Goal: Task Accomplishment & Management: Manage account settings

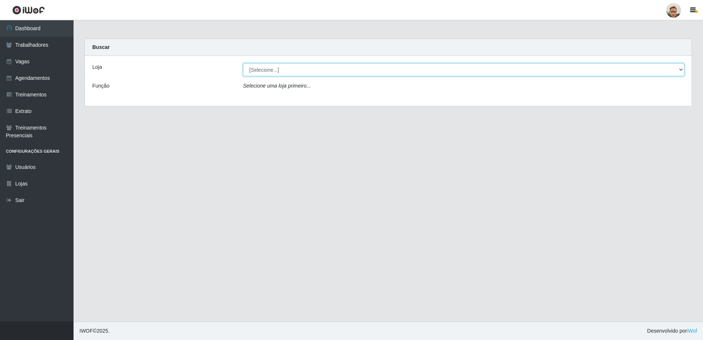
click at [259, 65] on select "[Selecione...] São Francisco Mercado" at bounding box center [464, 69] width 442 height 13
select select "168"
click at [243, 63] on select "[Selecione...] [GEOGRAPHIC_DATA][PERSON_NAME]" at bounding box center [464, 69] width 442 height 13
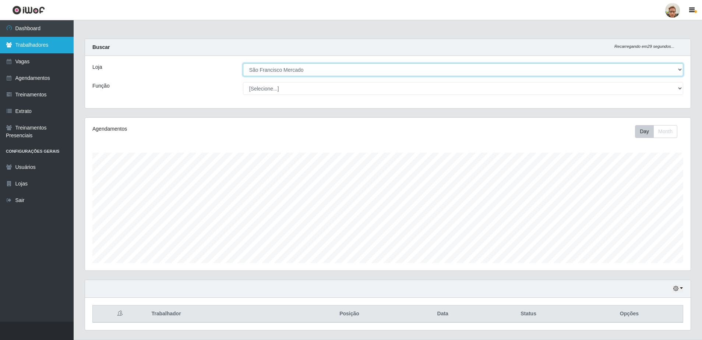
scroll to position [153, 605]
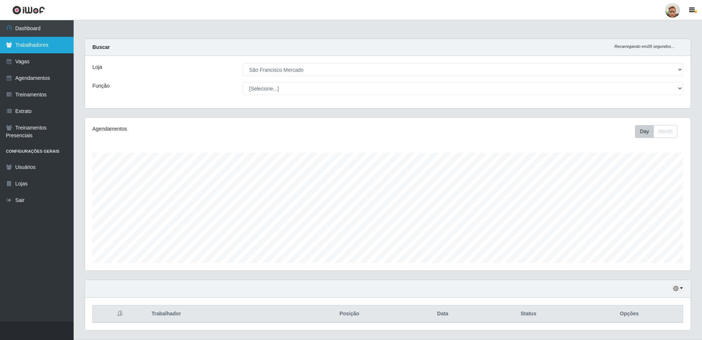
click at [51, 52] on link "Trabalhadores" at bounding box center [37, 45] width 74 height 17
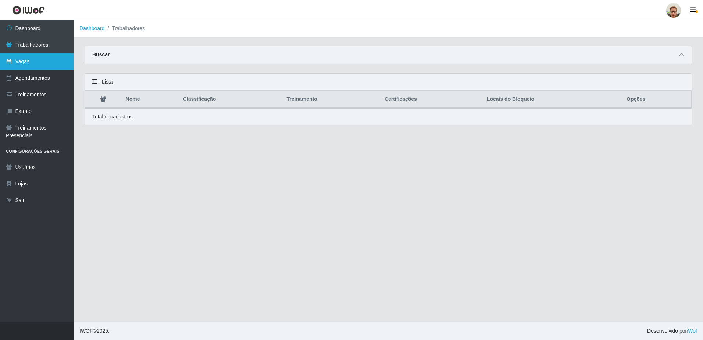
click at [48, 65] on link "Vagas" at bounding box center [37, 61] width 74 height 17
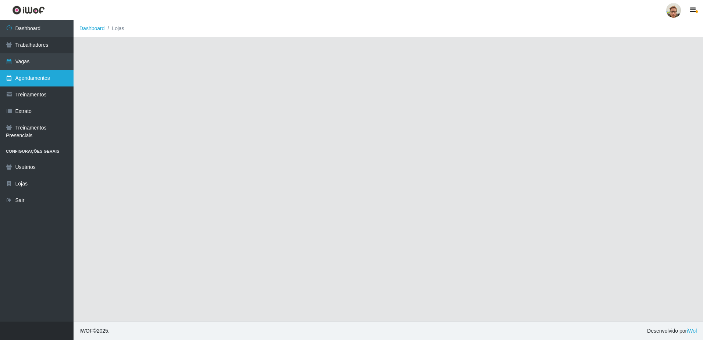
click at [45, 78] on link "Agendamentos" at bounding box center [37, 78] width 74 height 17
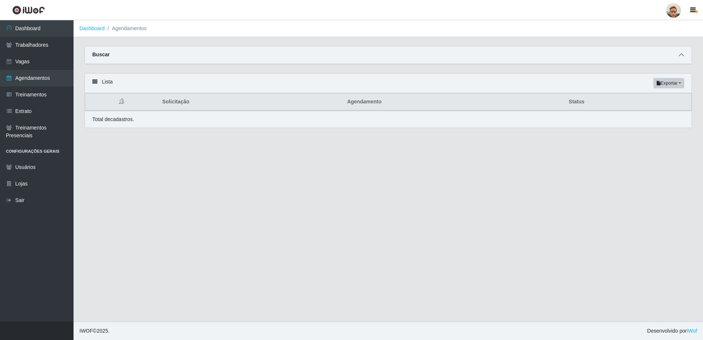
click at [683, 54] on icon at bounding box center [681, 54] width 5 height 5
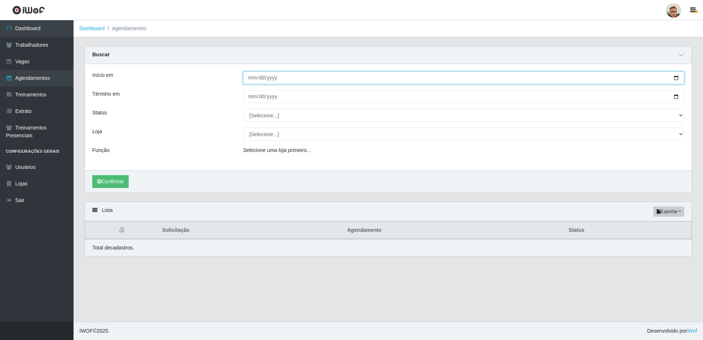
click at [676, 77] on input "Início em" at bounding box center [464, 77] width 442 height 13
type input "[DATE]"
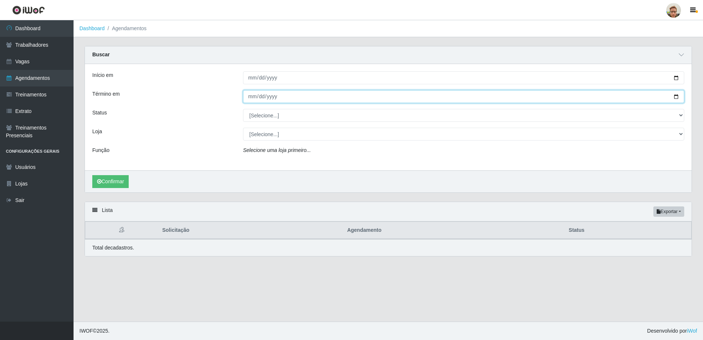
click at [674, 97] on input "Término em" at bounding box center [464, 96] width 442 height 13
type input "[DATE]"
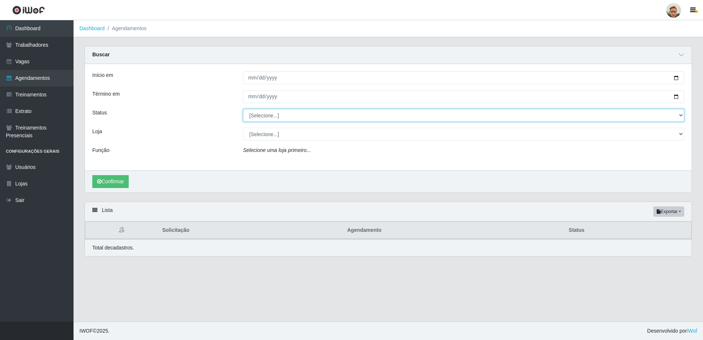
click at [275, 116] on select "[Selecione...] AGENDADO AGUARDANDO LIBERAR EM ANDAMENTO EM REVISÃO FINALIZADO C…" at bounding box center [464, 115] width 442 height 13
select select "AGENDADO"
click at [243, 109] on select "[Selecione...] AGENDADO AGUARDANDO LIBERAR EM ANDAMENTO EM REVISÃO FINALIZADO C…" at bounding box center [464, 115] width 442 height 13
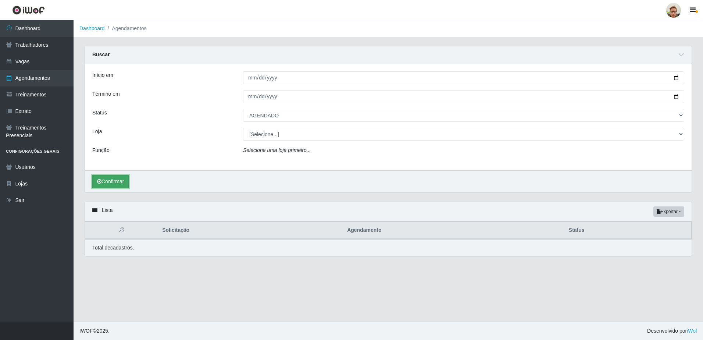
click at [110, 180] on button "Confirmar" at bounding box center [110, 181] width 36 height 13
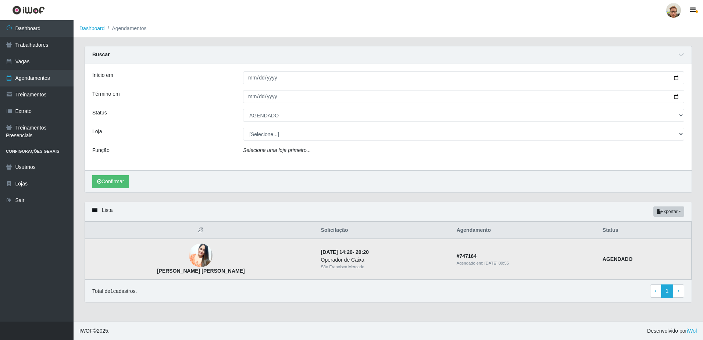
click at [197, 264] on img at bounding box center [201, 255] width 24 height 29
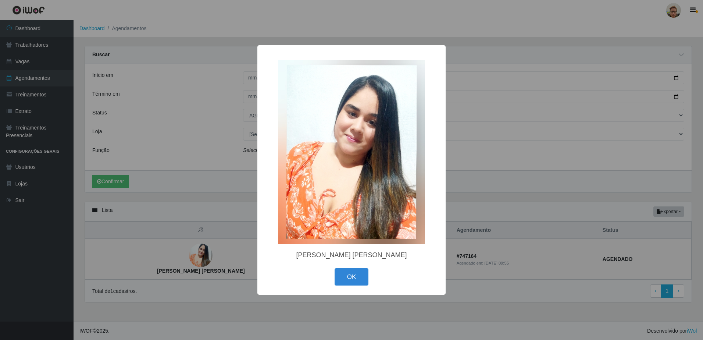
click at [210, 259] on div "× Vivian Larissa Alves Vitorino de Brito OK Cancel" at bounding box center [351, 170] width 703 height 340
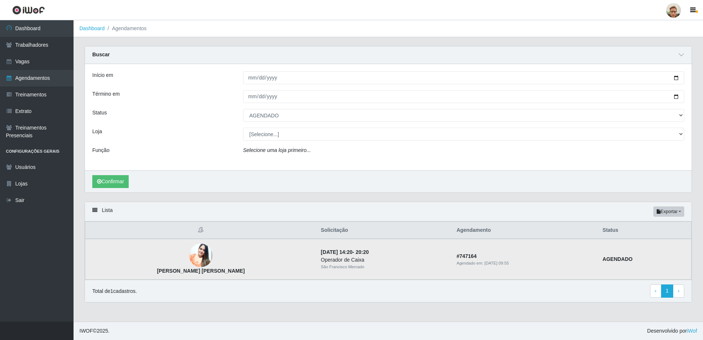
click at [191, 256] on img at bounding box center [201, 255] width 24 height 29
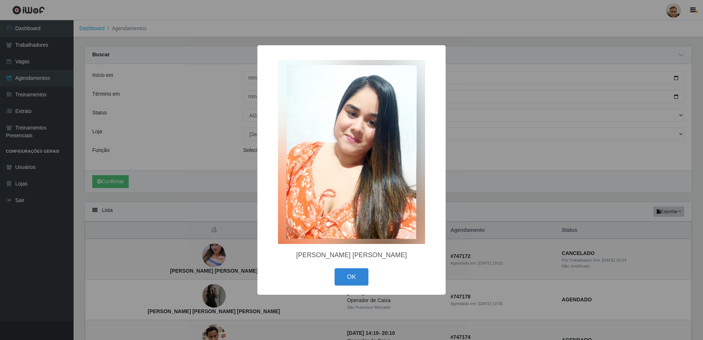
click at [204, 265] on div "× Vivian Larissa Alves Vitorino de Brito OK Cancel" at bounding box center [351, 170] width 703 height 340
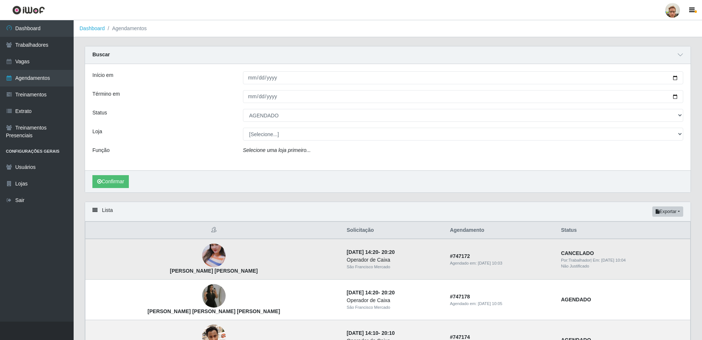
click at [202, 255] on img at bounding box center [214, 255] width 24 height 42
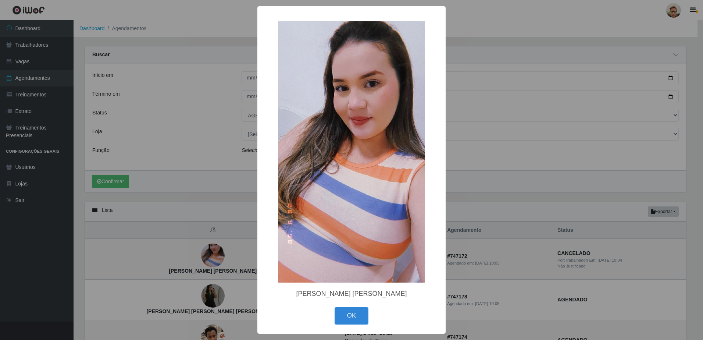
click at [206, 255] on div "× Maria Cecília Gomes Cordeiro OK Cancel" at bounding box center [351, 170] width 703 height 340
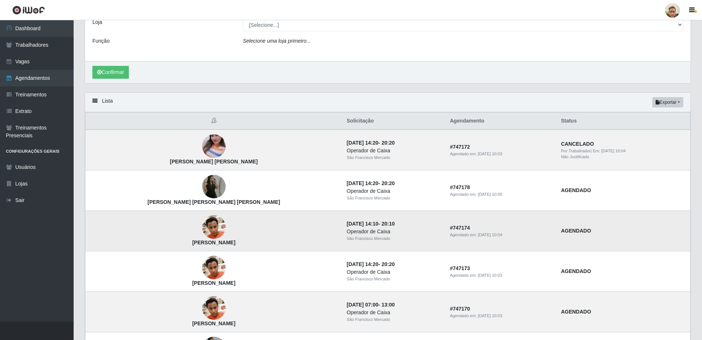
scroll to position [110, 0]
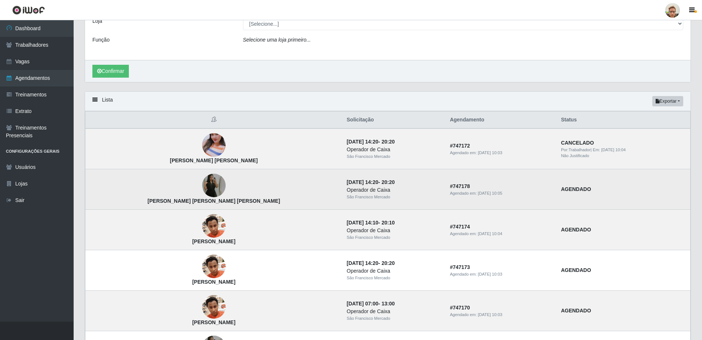
click at [202, 188] on img at bounding box center [214, 186] width 24 height 42
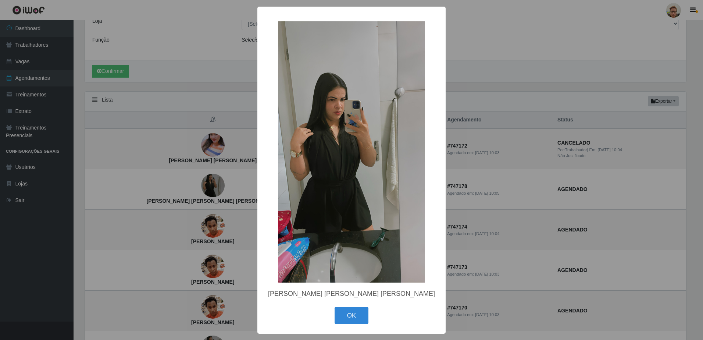
click at [204, 193] on div "× Suzane Kamila de Freitas Alves OK Cancel" at bounding box center [351, 170] width 703 height 340
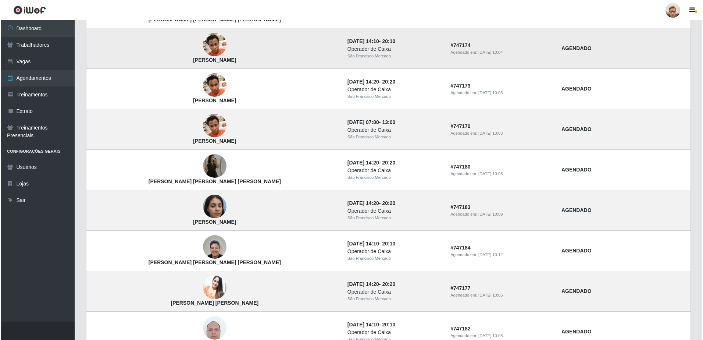
scroll to position [294, 0]
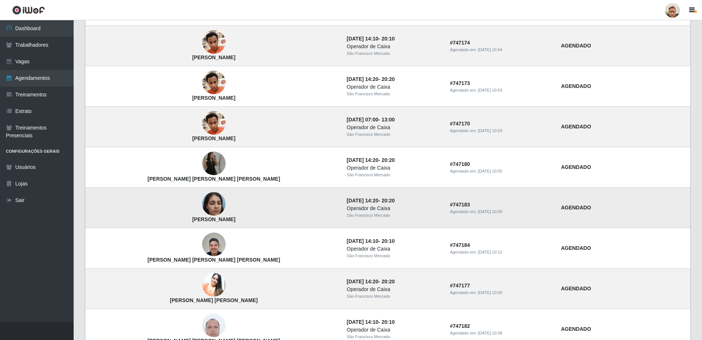
click at [202, 204] on img at bounding box center [214, 203] width 24 height 31
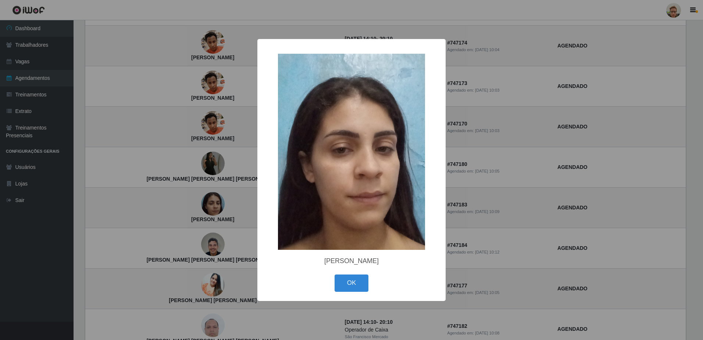
click at [199, 213] on div "× Gabriela Ribeiro de Araujo OK Cancel" at bounding box center [351, 170] width 703 height 340
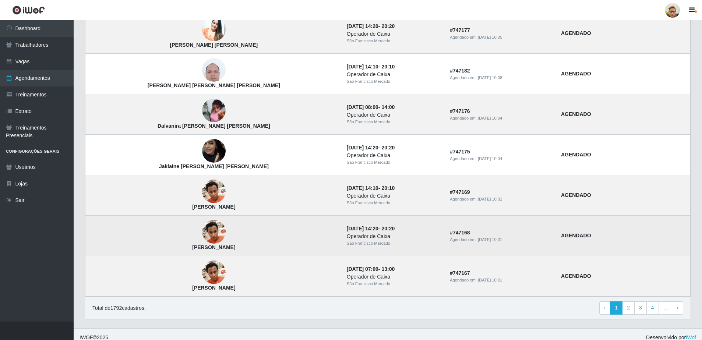
scroll to position [557, 0]
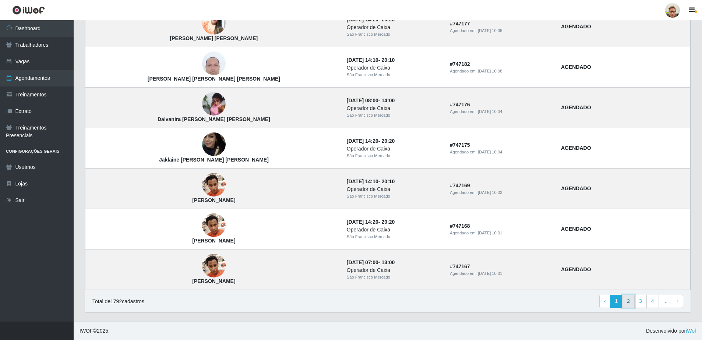
click at [633, 297] on link "2" at bounding box center [628, 301] width 13 height 13
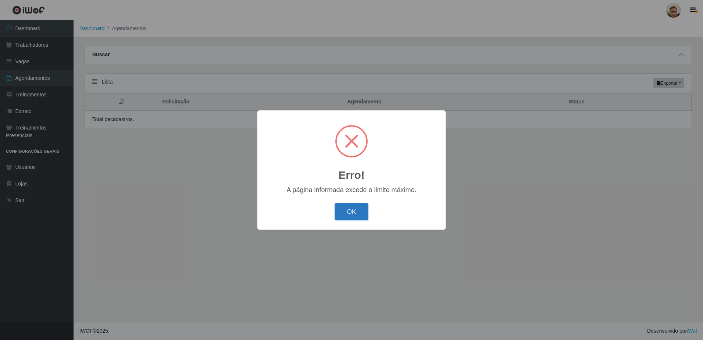
click at [353, 213] on button "OK" at bounding box center [352, 211] width 34 height 17
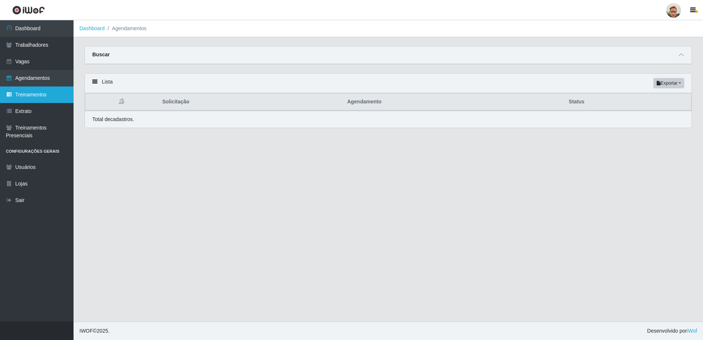
click at [52, 93] on link "Treinamentos" at bounding box center [37, 94] width 74 height 17
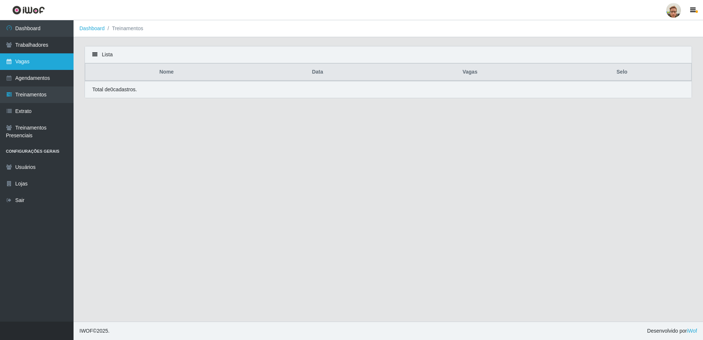
click at [46, 66] on link "Vagas" at bounding box center [37, 61] width 74 height 17
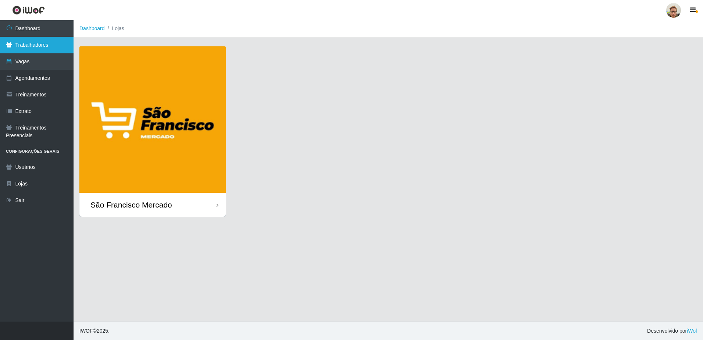
click at [43, 38] on link "Trabalhadores" at bounding box center [37, 45] width 74 height 17
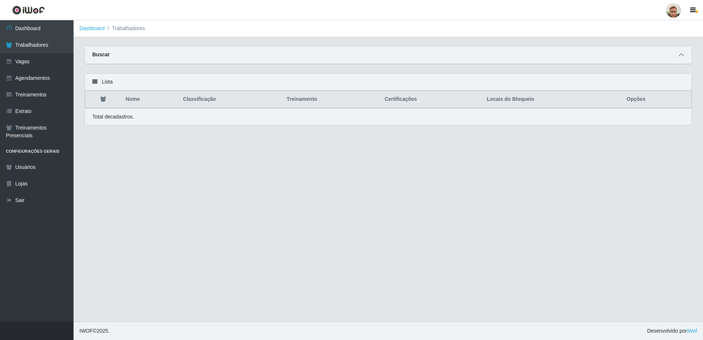
click at [681, 53] on icon at bounding box center [681, 54] width 5 height 5
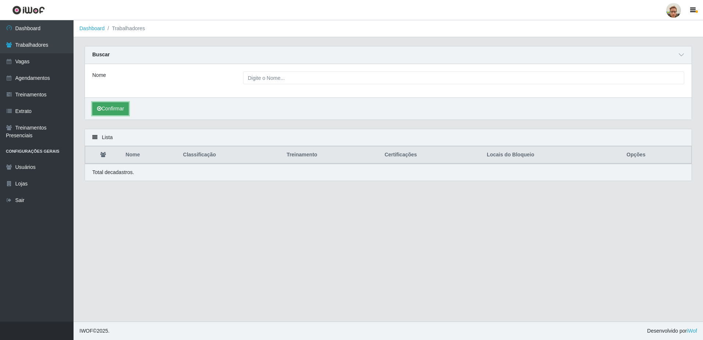
click at [115, 109] on button "Confirmar" at bounding box center [110, 108] width 36 height 13
click at [35, 54] on link "Vagas" at bounding box center [37, 61] width 74 height 17
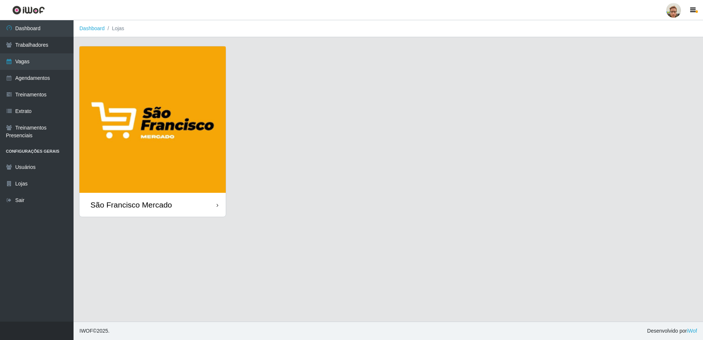
click at [176, 160] on img at bounding box center [152, 119] width 146 height 146
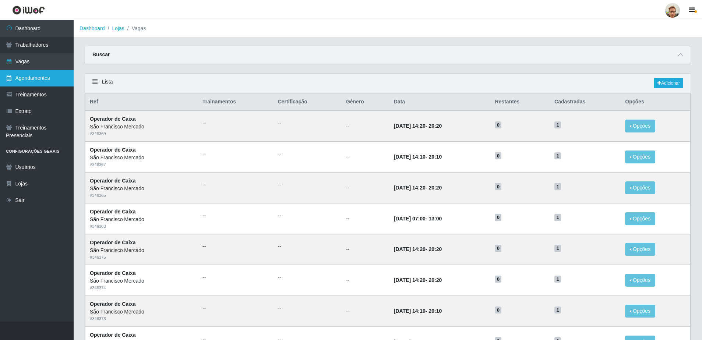
click at [55, 81] on link "Agendamentos" at bounding box center [37, 78] width 74 height 17
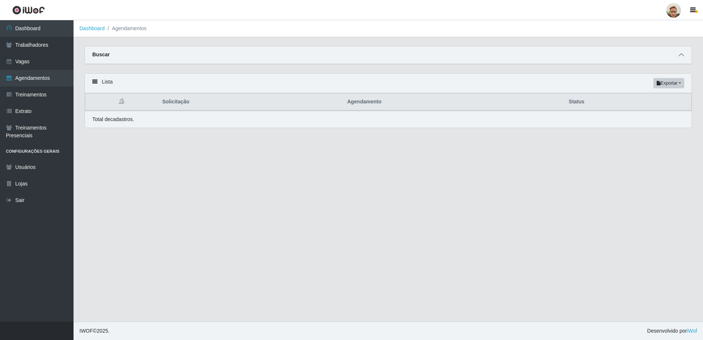
click at [680, 55] on icon at bounding box center [681, 54] width 5 height 5
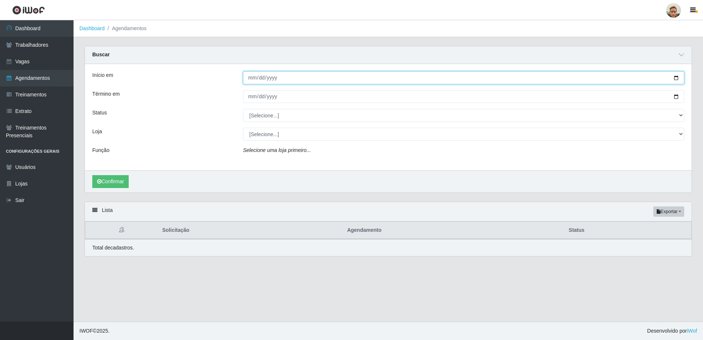
click at [674, 81] on input "Início em" at bounding box center [464, 77] width 442 height 13
type input "[DATE]"
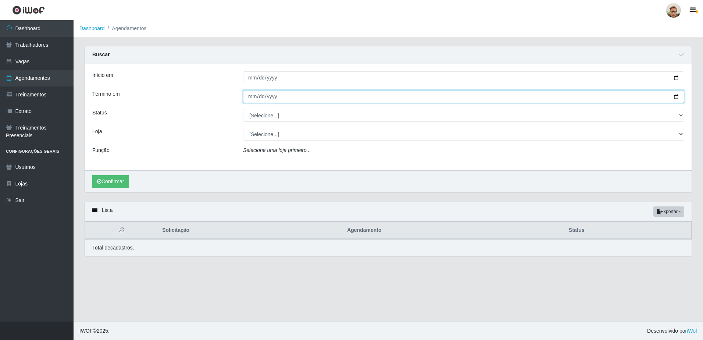
click at [674, 99] on input "Término em" at bounding box center [464, 96] width 442 height 13
type input "[DATE]"
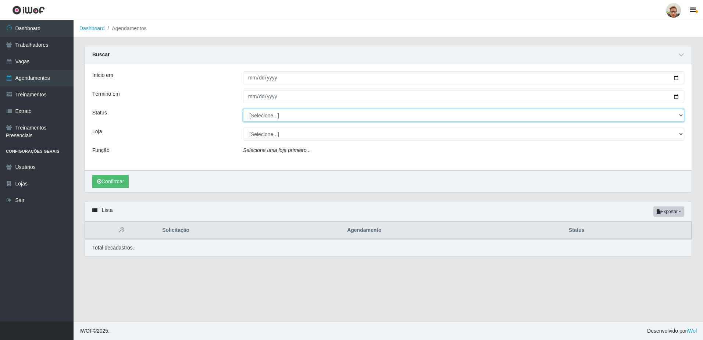
click at [266, 119] on select "[Selecione...] AGENDADO AGUARDANDO LIBERAR EM ANDAMENTO EM REVISÃO FINALIZADO C…" at bounding box center [464, 115] width 442 height 13
select select "CANCELADO"
click at [243, 109] on select "[Selecione...] AGENDADO AGUARDANDO LIBERAR EM ANDAMENTO EM REVISÃO FINALIZADO C…" at bounding box center [464, 115] width 442 height 13
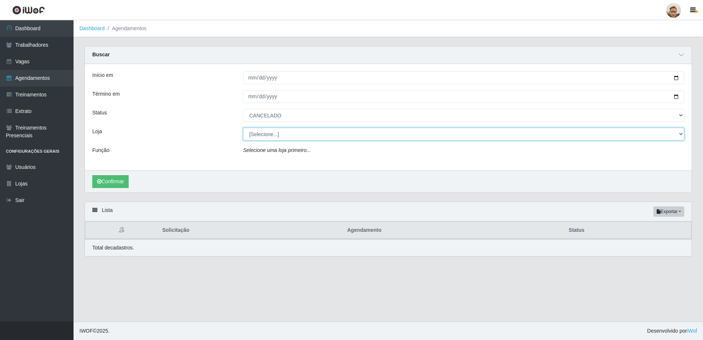
click at [253, 134] on select "[Selecione...] [GEOGRAPHIC_DATA][PERSON_NAME]" at bounding box center [464, 134] width 442 height 13
select select "168"
click at [243, 128] on select "[Selecione...] [GEOGRAPHIC_DATA][PERSON_NAME]" at bounding box center [464, 134] width 442 height 13
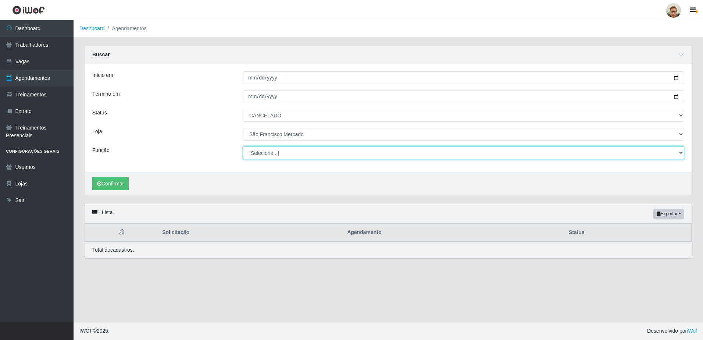
drag, startPoint x: 263, startPoint y: 153, endPoint x: 266, endPoint y: 151, distance: 3.8
click at [266, 151] on select "[Selecione...] Balconista de Açougue [PERSON_NAME] de Açougue + Balconista de A…" at bounding box center [464, 152] width 442 height 13
select select "22"
click at [243, 147] on select "[Selecione...] Balconista de Açougue [PERSON_NAME] de Açougue + Balconista de A…" at bounding box center [464, 152] width 442 height 13
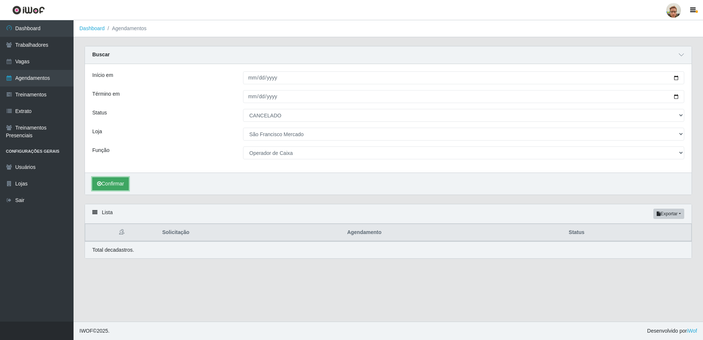
click at [109, 187] on button "Confirmar" at bounding box center [110, 183] width 36 height 13
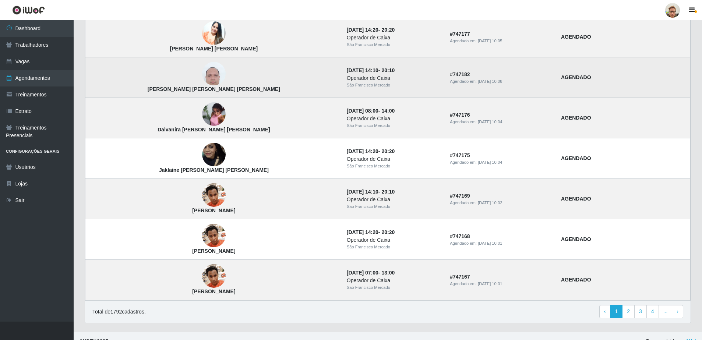
scroll to position [559, 0]
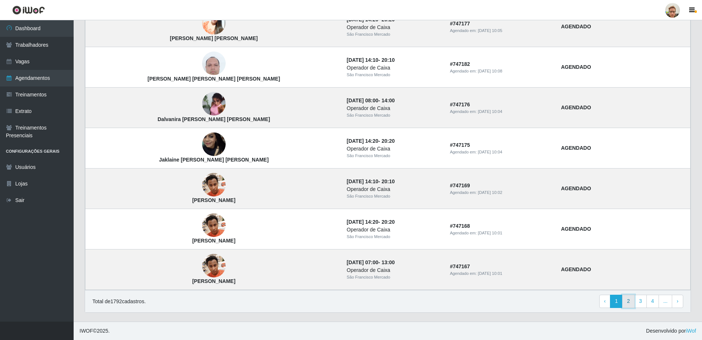
click at [631, 305] on link "2" at bounding box center [628, 301] width 13 height 13
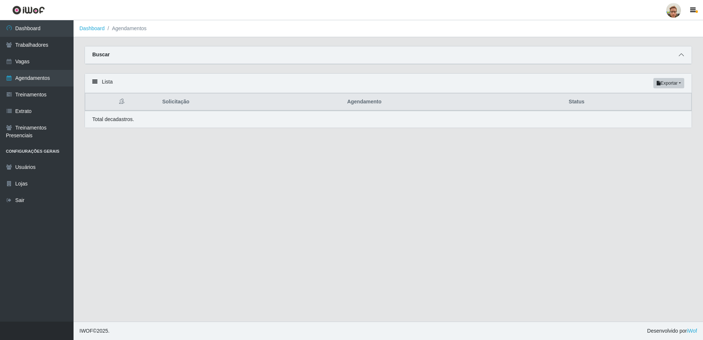
click at [681, 53] on icon at bounding box center [681, 54] width 5 height 5
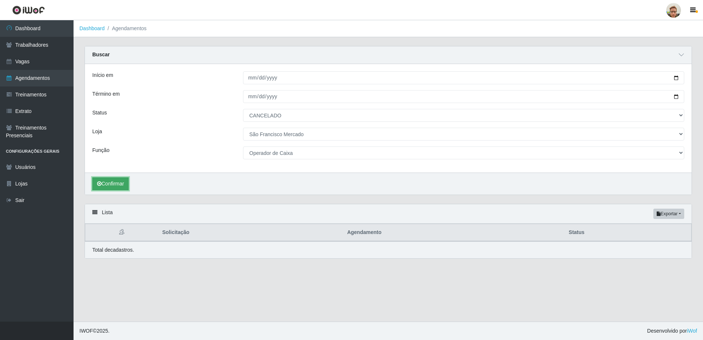
click at [105, 189] on button "Confirmar" at bounding box center [110, 183] width 36 height 13
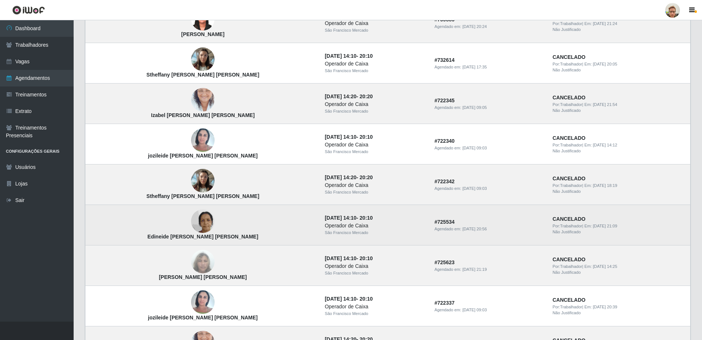
scroll to position [331, 0]
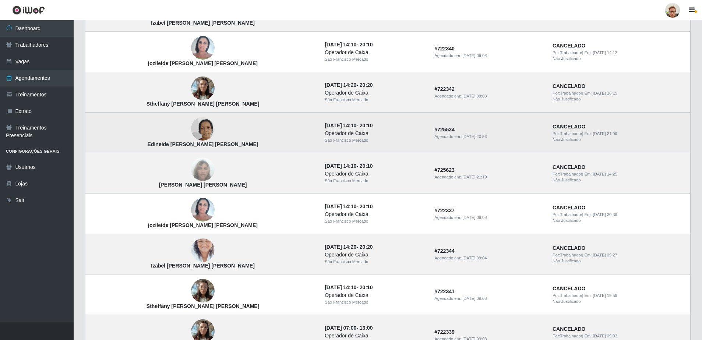
click at [191, 130] on img at bounding box center [203, 129] width 24 height 42
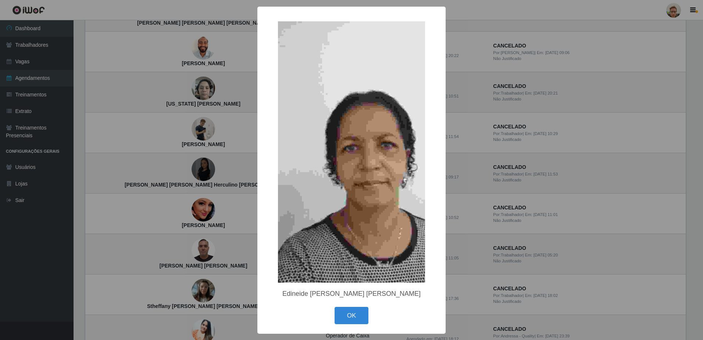
click at [188, 143] on div "× Edineide Gonçalves Mendes OK Cancel" at bounding box center [351, 170] width 703 height 340
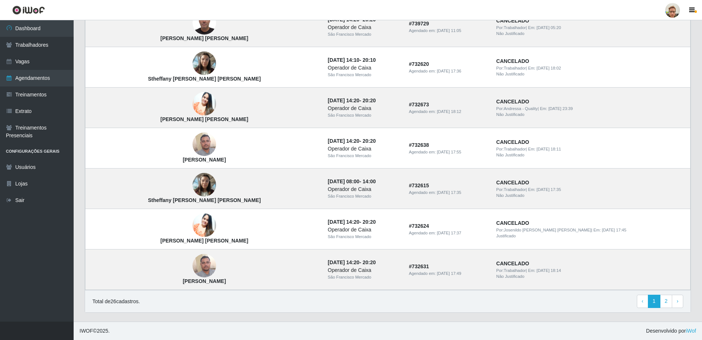
scroll to position [559, 0]
click at [666, 303] on link "2" at bounding box center [666, 301] width 13 height 13
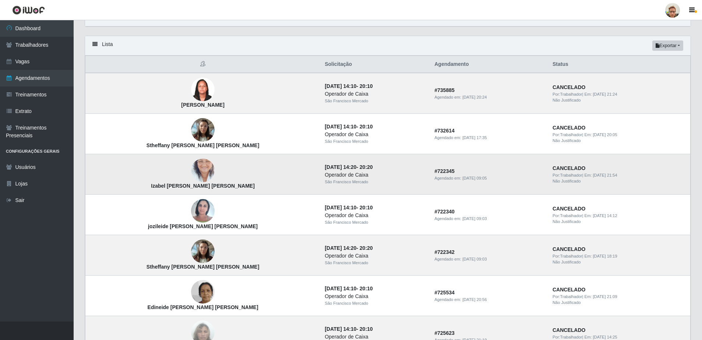
scroll to position [184, 0]
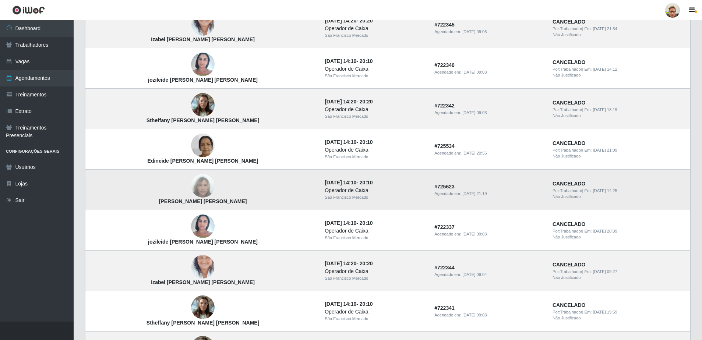
click at [169, 202] on strong "[PERSON_NAME] [PERSON_NAME]" at bounding box center [203, 201] width 88 height 6
click at [169, 202] on strong "Eliane Maria da Silva Medeiros" at bounding box center [203, 201] width 88 height 6
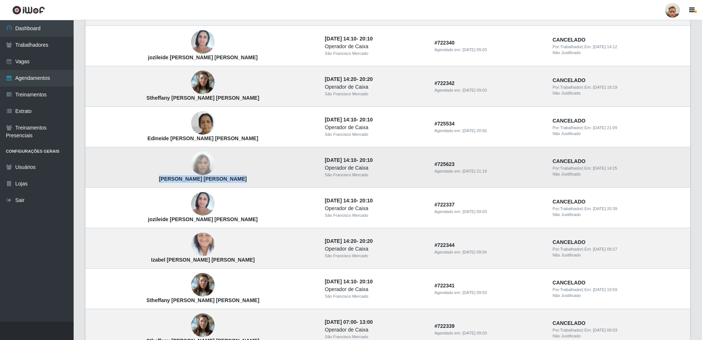
scroll to position [266, 0]
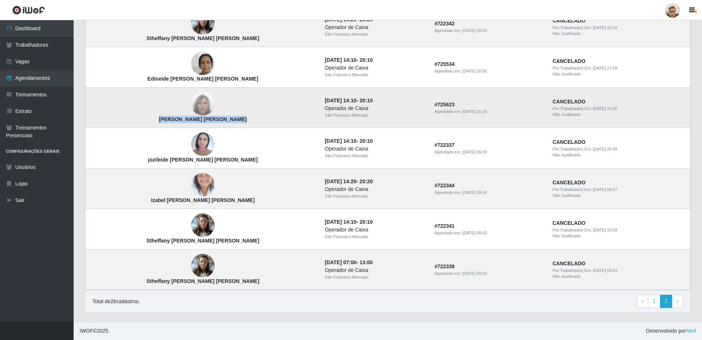
copy strong "Eliane Maria da Silva Medeiros"
click at [43, 50] on link "Trabalhadores" at bounding box center [37, 45] width 74 height 17
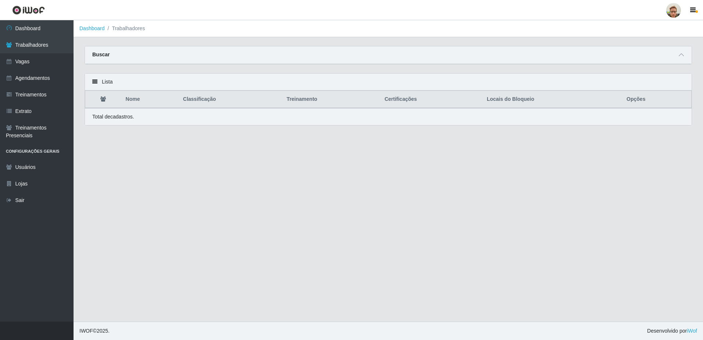
click at [686, 55] on div "Buscar" at bounding box center [388, 55] width 607 height 18
click at [683, 57] on icon at bounding box center [681, 54] width 5 height 5
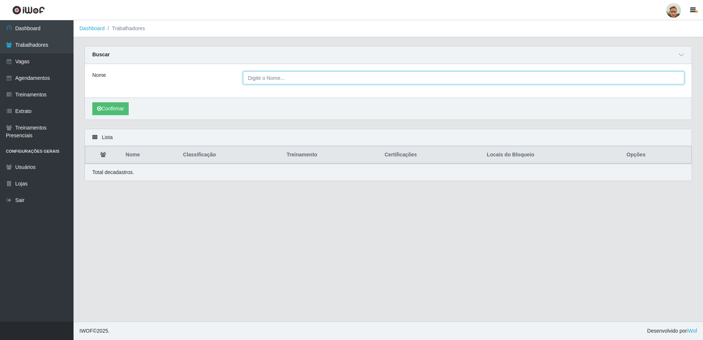
click at [264, 78] on input "Nome" at bounding box center [464, 77] width 442 height 13
paste input "Eliane Maria da Silva Medeiros"
type input "Eliane Maria da Silva Medeiro"
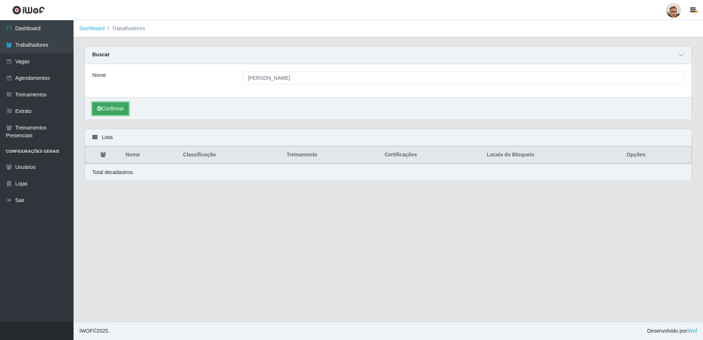
click at [125, 107] on button "Confirmar" at bounding box center [110, 108] width 36 height 13
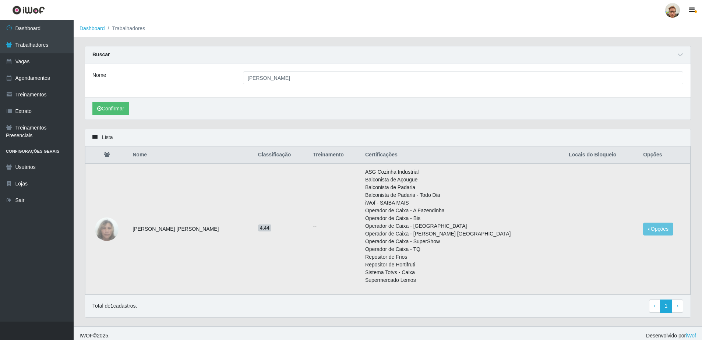
click at [109, 227] on img at bounding box center [107, 229] width 24 height 42
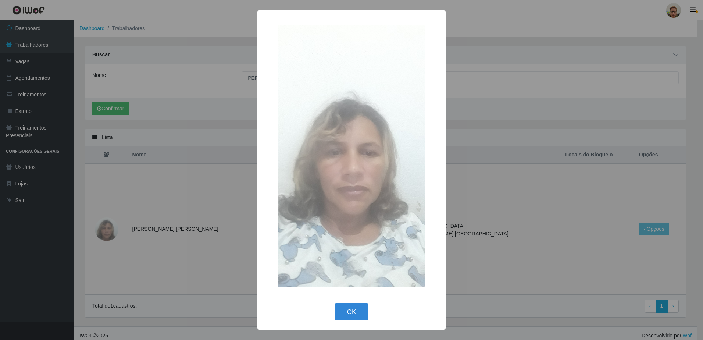
click at [506, 206] on div "× OK Cancel" at bounding box center [351, 170] width 703 height 340
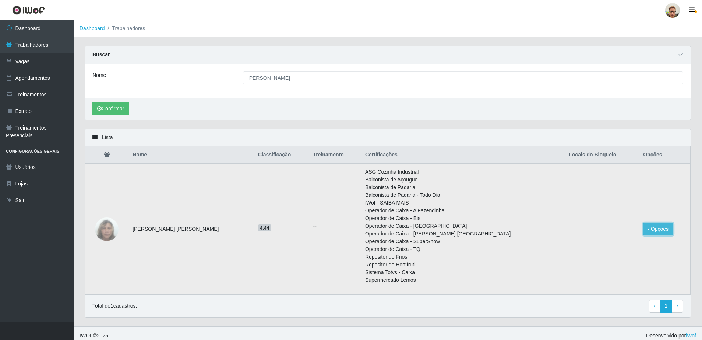
click at [659, 226] on button "Opções" at bounding box center [658, 229] width 30 height 13
click at [602, 232] on button "Bloquear - Empresa" at bounding box center [611, 230] width 59 height 15
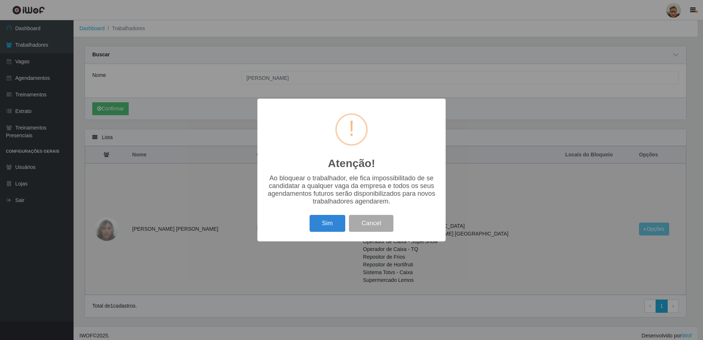
click at [334, 234] on div "Sim Cancel" at bounding box center [352, 223] width 174 height 21
click at [333, 228] on button "Sim" at bounding box center [328, 223] width 36 height 17
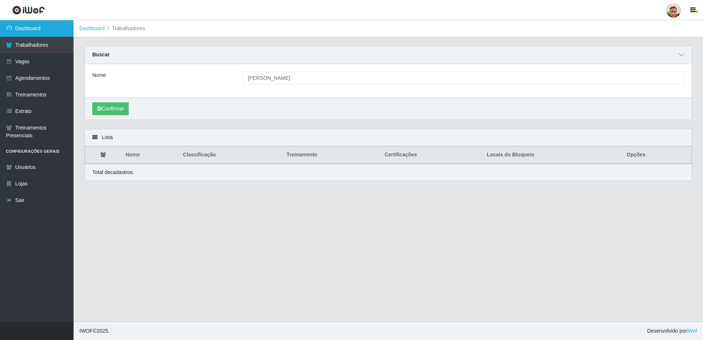
click at [53, 32] on link "Dashboard" at bounding box center [37, 28] width 74 height 17
